Goal: Browse casually: Explore the website without a specific task or goal

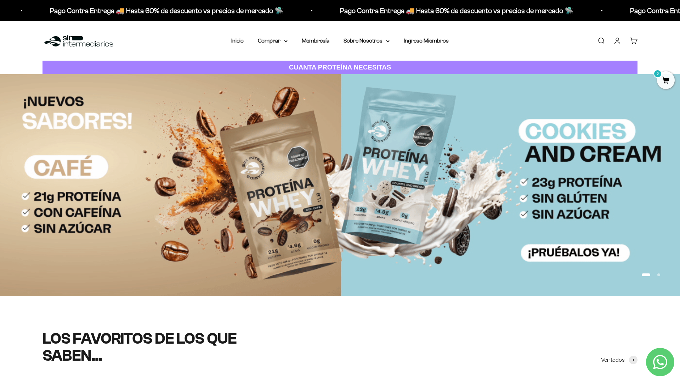
scroll to position [74, 0]
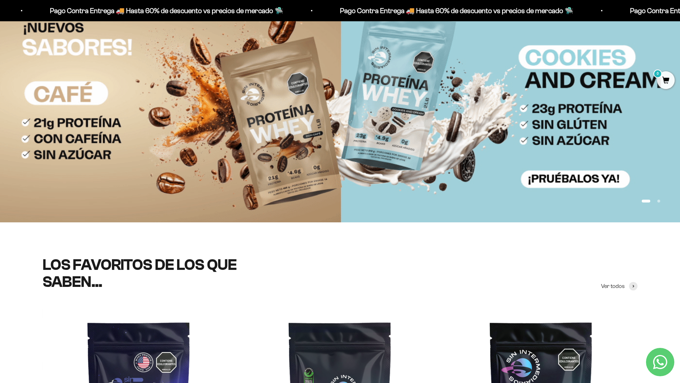
scroll to position [154, 0]
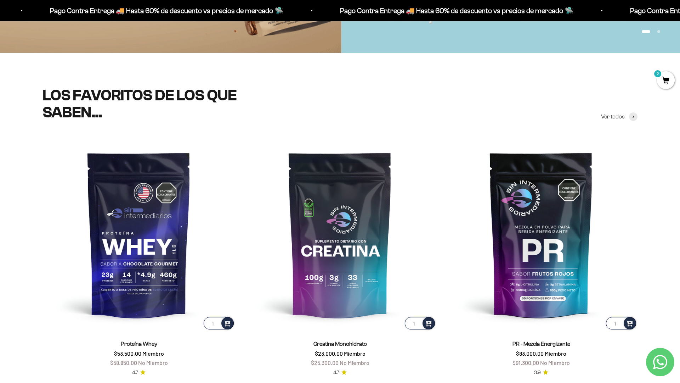
scroll to position [293, 0]
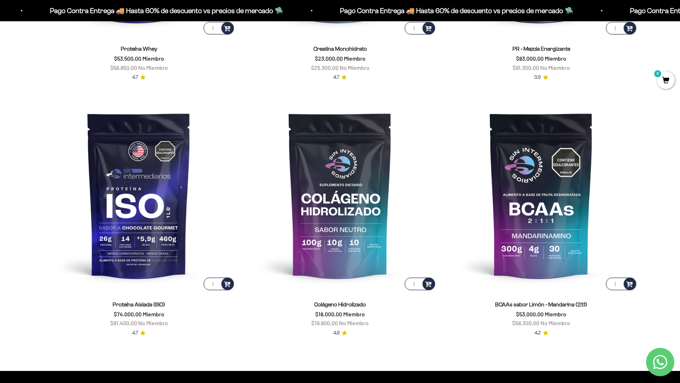
scroll to position [613, 0]
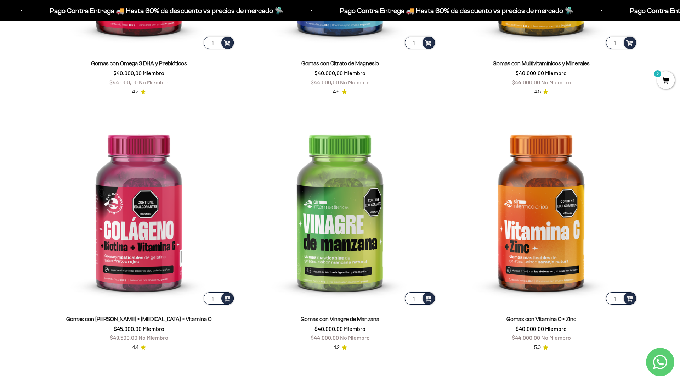
click at [680, 16] on html "Ir al contenido Pago Contra Entrega 🚚 Hasta 60% de descuento vs precios [PERSON…" at bounding box center [340, 388] width 680 height 3422
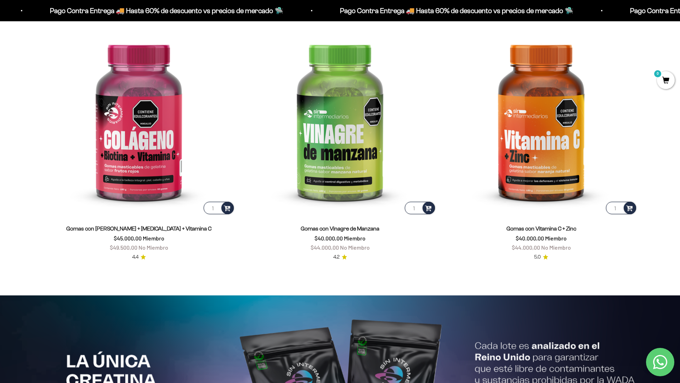
click at [680, 16] on html "Ir al contenido Pago Contra Entrega 🚚 Hasta 60% de descuento vs precios [PERSON…" at bounding box center [340, 297] width 680 height 3422
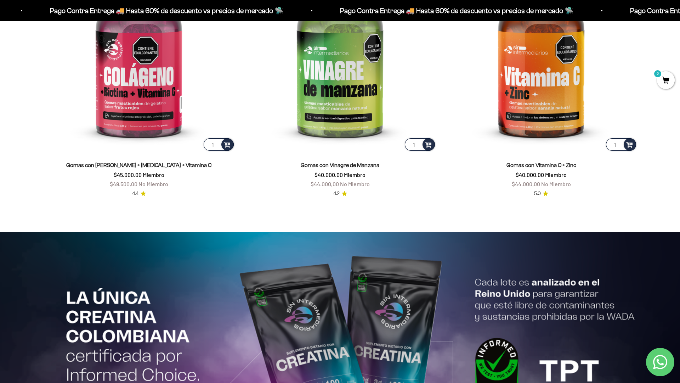
click at [601, 382] on html "Ir al contenido Pago Contra Entrega 🚚 Hasta 60% de descuento vs precios [PERSON…" at bounding box center [340, 234] width 680 height 3422
click at [680, 16] on html "Ir al contenido Pago Contra Entrega 🚚 Hasta 60% de descuento vs precios [PERSON…" at bounding box center [340, 234] width 680 height 3422
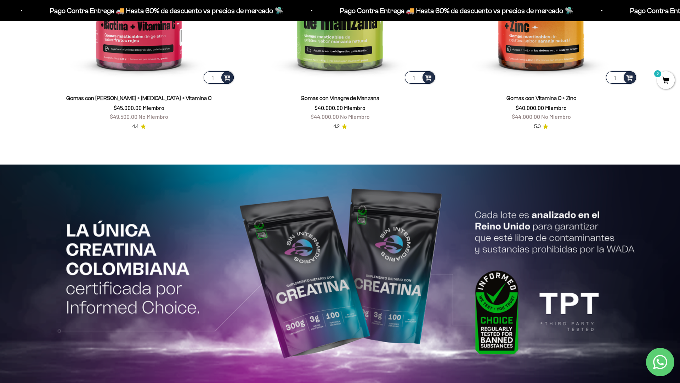
click at [680, 16] on html "Ir al contenido Pago Contra Entrega 🚚 Hasta 60% de descuento vs precios [PERSON…" at bounding box center [340, 167] width 680 height 3422
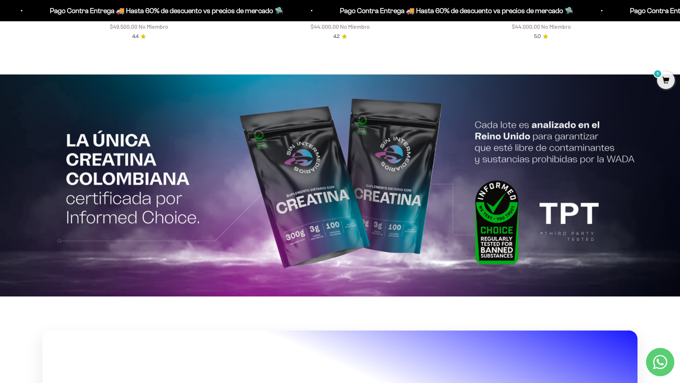
click at [680, 16] on html "Ir al contenido Pago Contra Entrega 🚚 Hasta 60% de descuento vs precios [PERSON…" at bounding box center [340, 77] width 680 height 3422
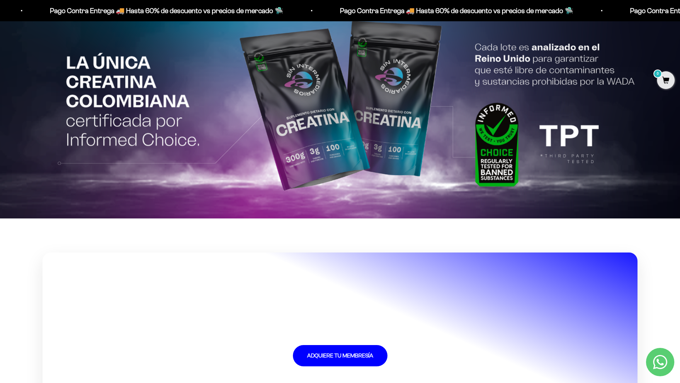
click at [656, 274] on section "+ 50,54 Clientes ADQUIERE TU MEMBRESÍA" at bounding box center [340, 323] width 680 height 210
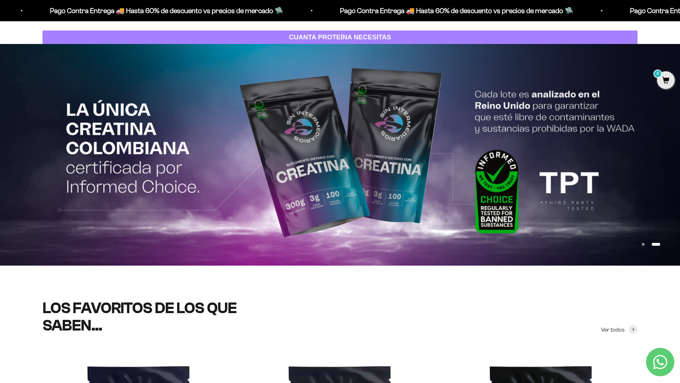
scroll to position [0, 0]
